Goal: Download file/media

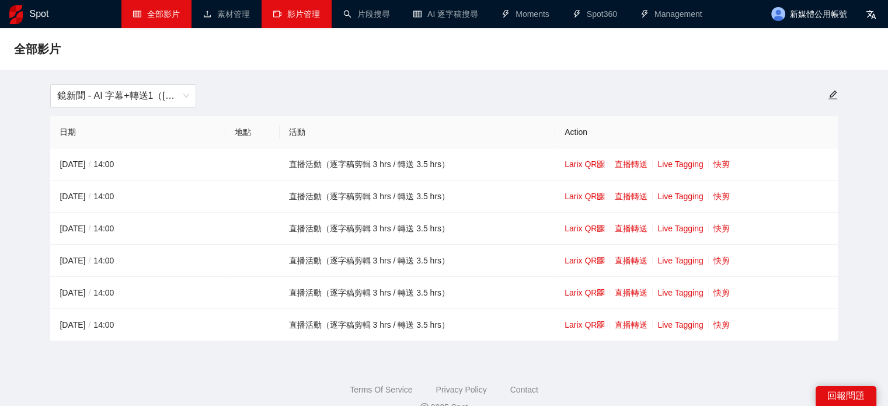
click at [311, 16] on link "影片管理" at bounding box center [296, 13] width 47 height 9
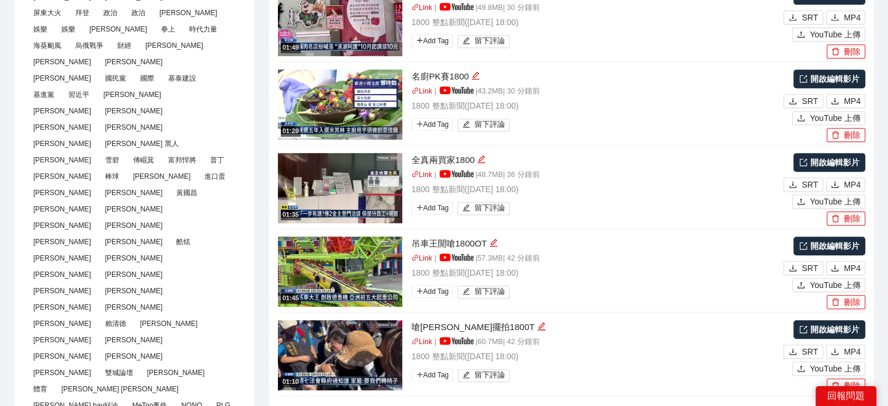
scroll to position [584, 0]
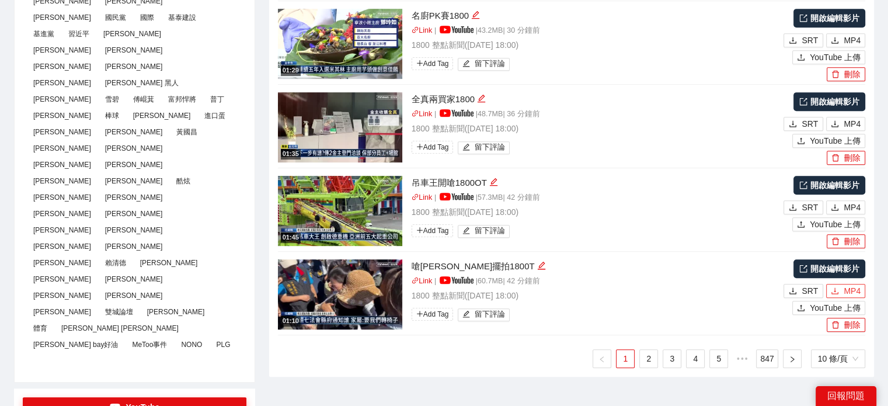
click at [853, 290] on span "MP4" at bounding box center [852, 290] width 17 height 13
click at [855, 206] on span "MP4" at bounding box center [852, 207] width 17 height 13
click at [846, 119] on span "MP4" at bounding box center [852, 123] width 17 height 13
click at [645, 357] on link "2" at bounding box center [649, 359] width 18 height 18
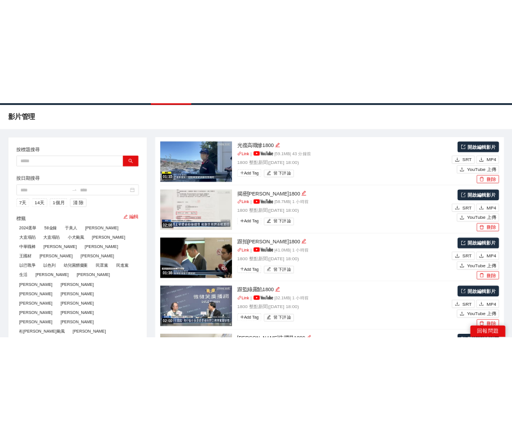
scroll to position [0, 0]
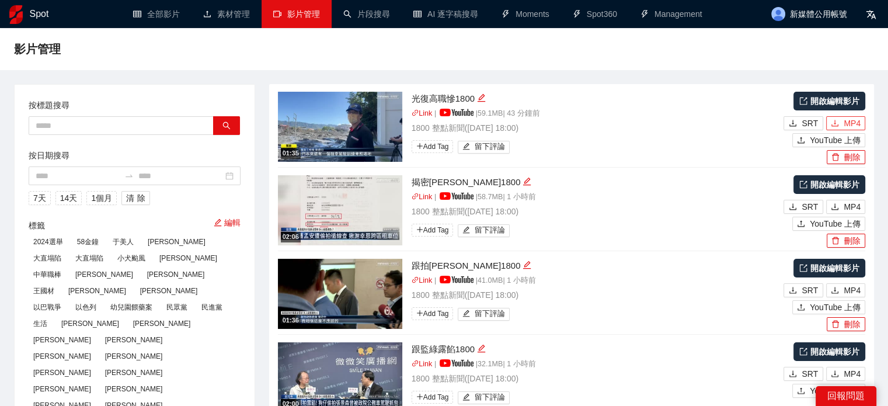
click at [857, 120] on span "MP4" at bounding box center [852, 123] width 17 height 13
type textarea "**********"
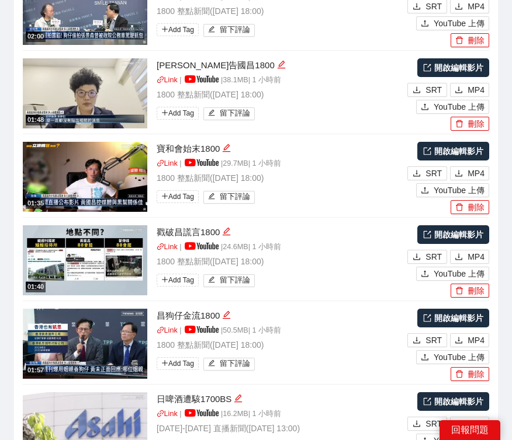
scroll to position [1986, 0]
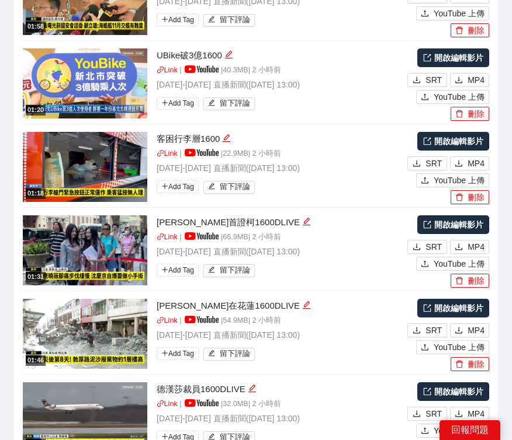
scroll to position [2012, 0]
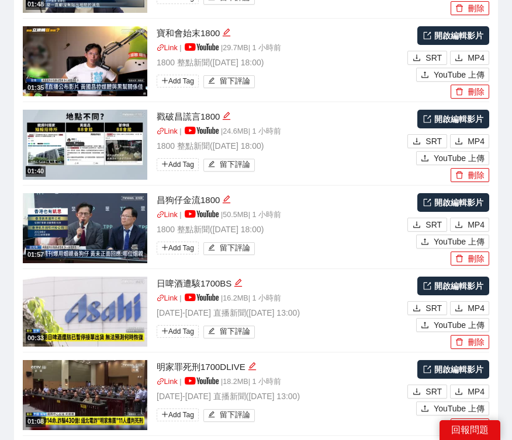
scroll to position [1837, 0]
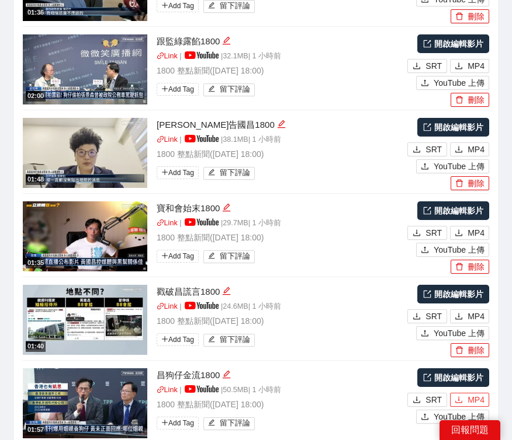
click at [466, 393] on button "MP4" at bounding box center [469, 400] width 39 height 14
click at [464, 310] on button "MP4" at bounding box center [469, 317] width 39 height 14
click at [465, 226] on button "MP4" at bounding box center [469, 233] width 39 height 14
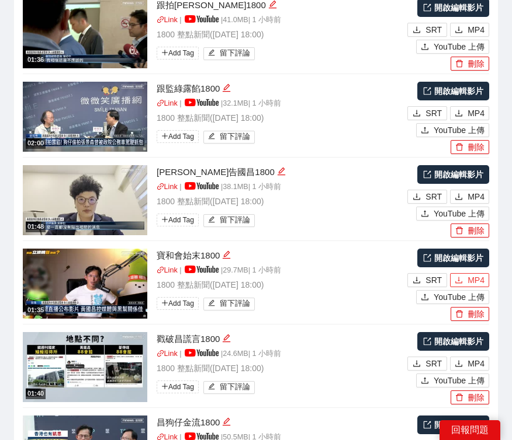
scroll to position [1720, 0]
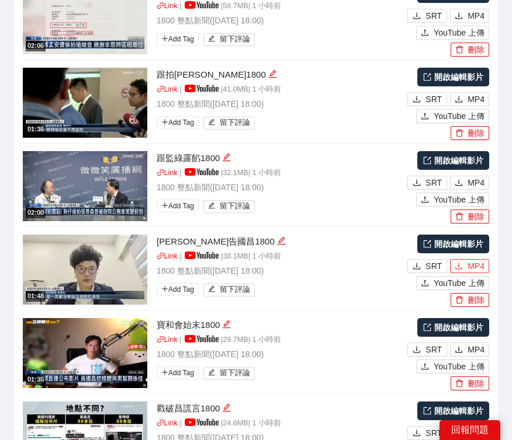
click at [473, 260] on span "MP4" at bounding box center [475, 266] width 17 height 13
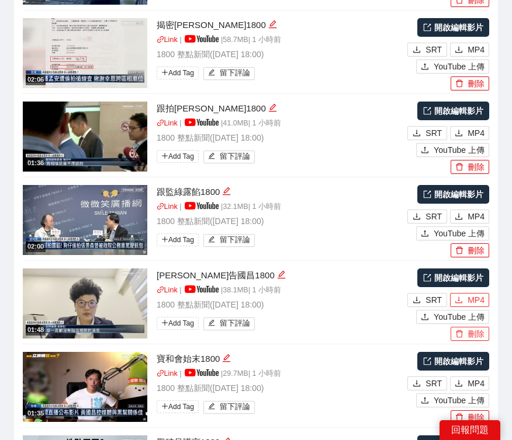
scroll to position [1545, 0]
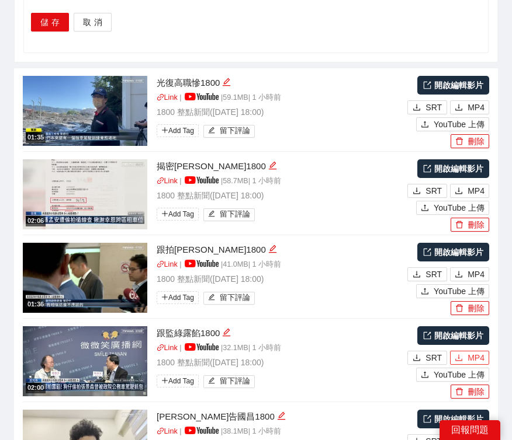
click at [463, 354] on icon "download" at bounding box center [458, 358] width 8 height 8
click at [466, 267] on button "MP4" at bounding box center [469, 274] width 39 height 14
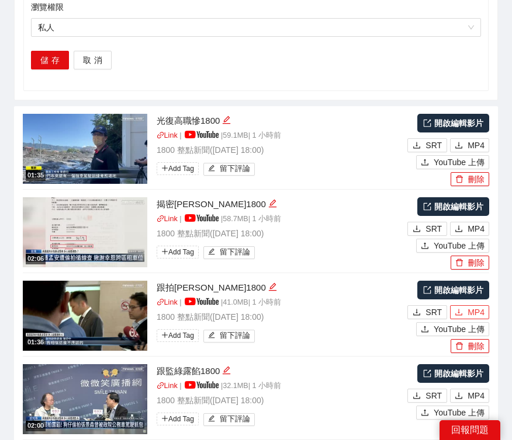
scroll to position [1487, 0]
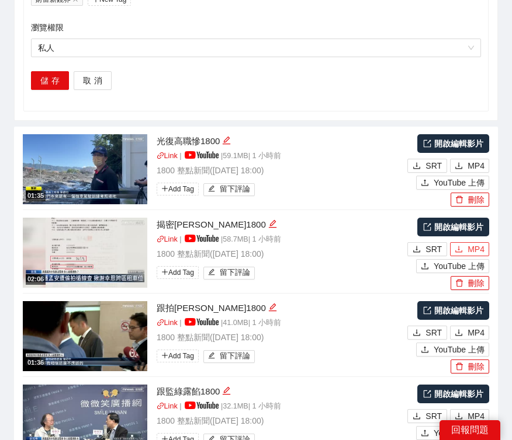
click at [475, 243] on span "MP4" at bounding box center [475, 249] width 17 height 13
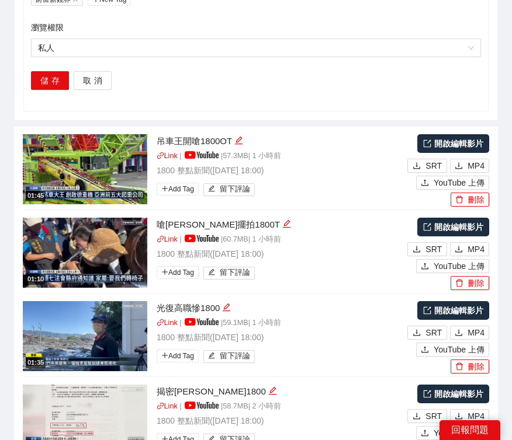
scroll to position [1654, 0]
